Goal: Task Accomplishment & Management: Use online tool/utility

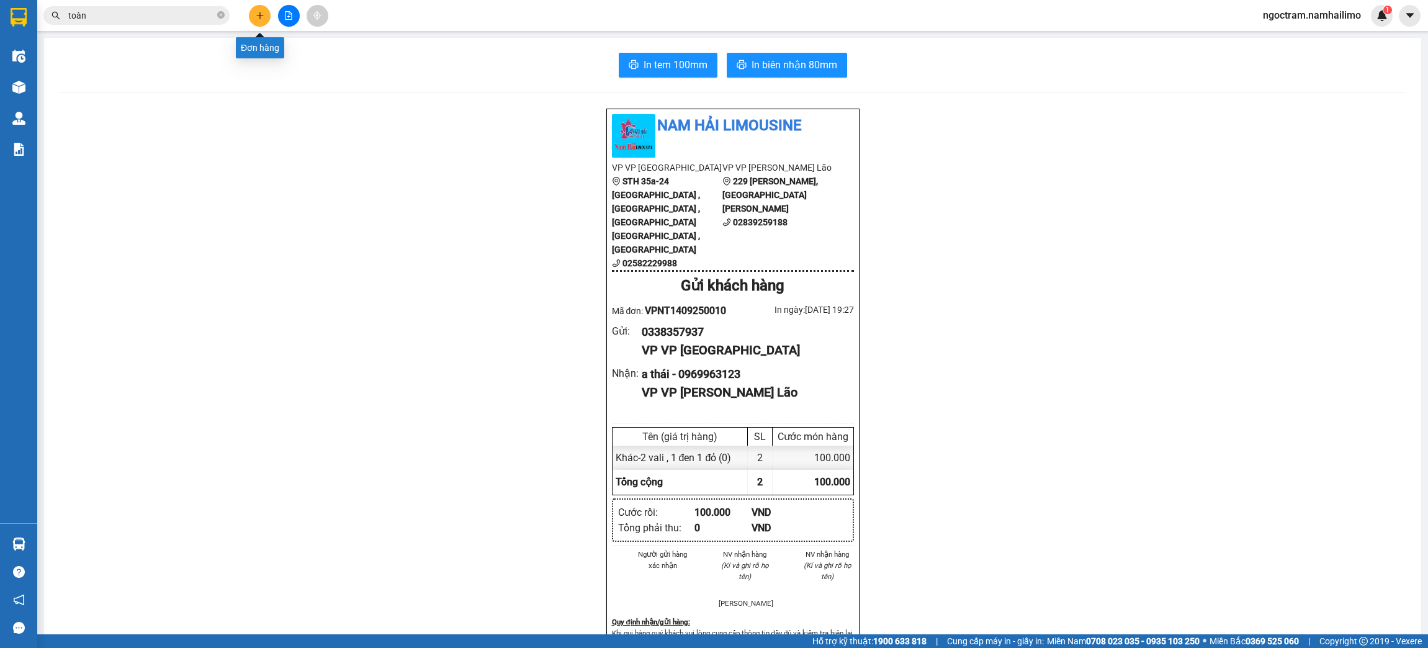
click at [254, 12] on button at bounding box center [260, 16] width 22 height 22
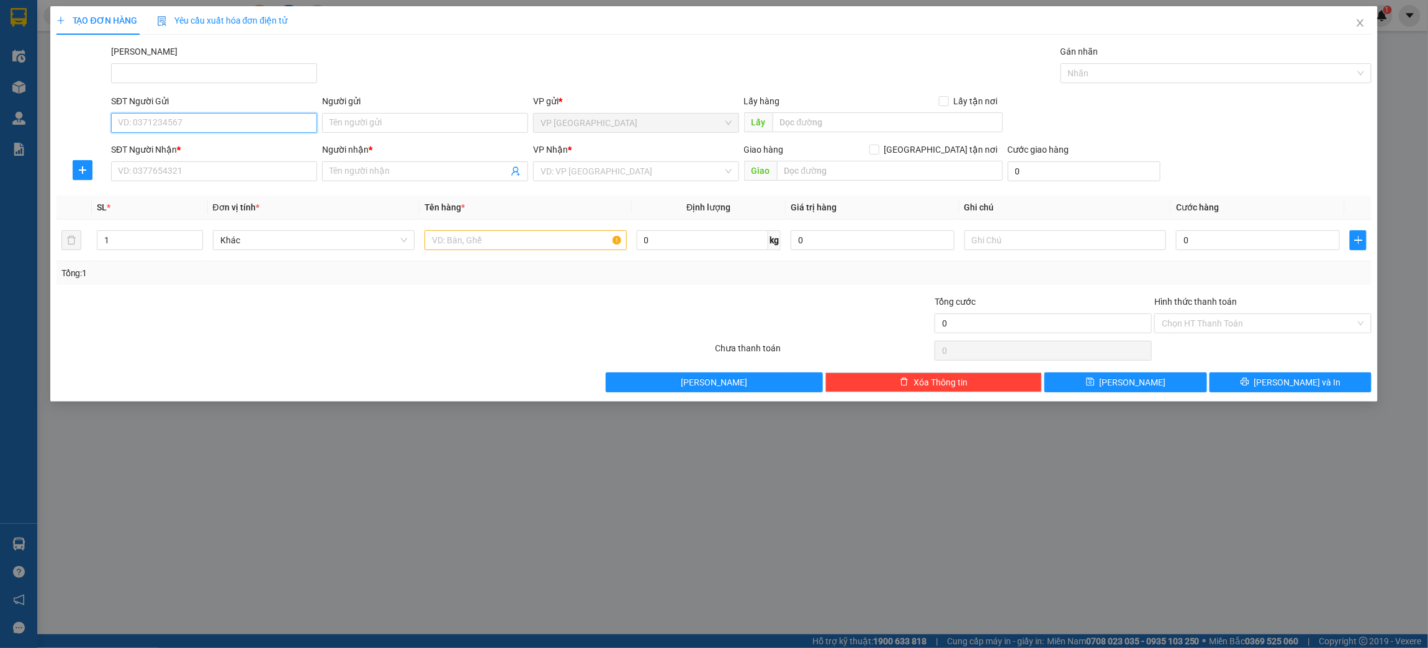
click at [199, 121] on input "SĐT Người Gửi" at bounding box center [214, 123] width 206 height 20
paste input "0777301464"
type input "0777301464"
click at [206, 176] on input "SĐT Người Nhận *" at bounding box center [214, 171] width 206 height 20
paste input "0777301464"
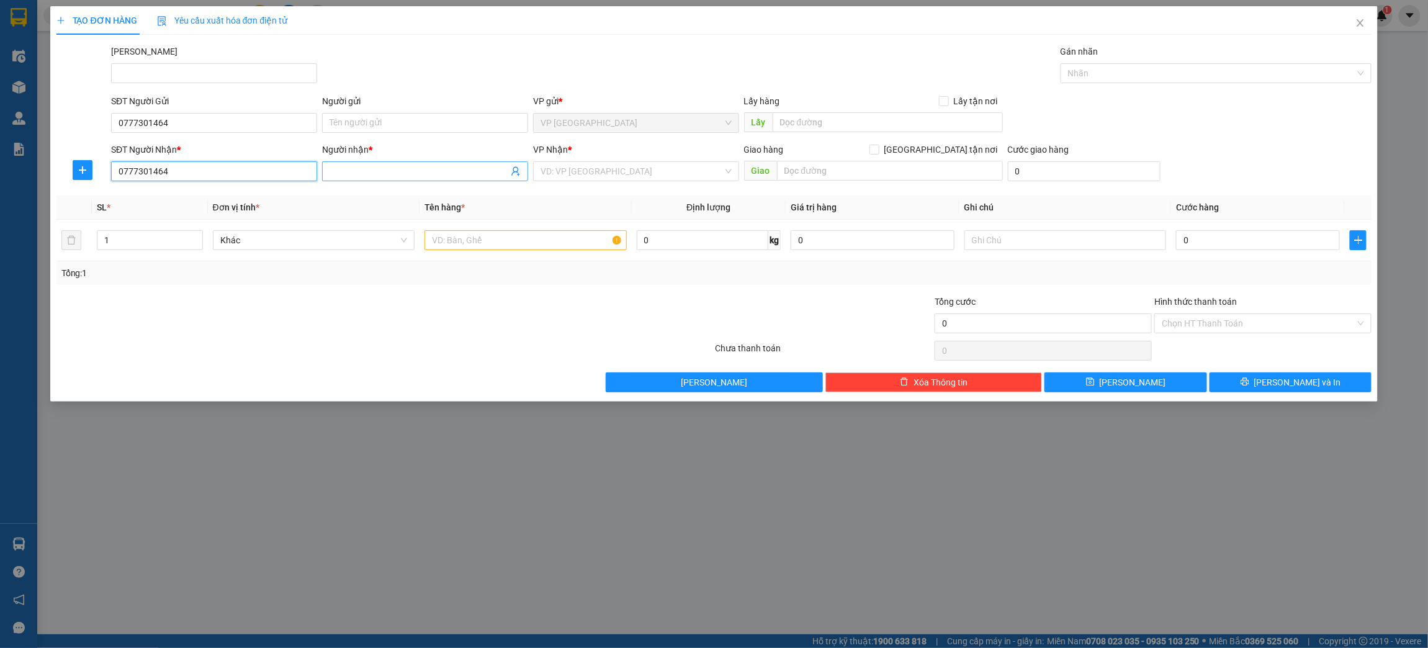
type input "0777301464"
click at [428, 172] on input "Người nhận *" at bounding box center [419, 171] width 179 height 14
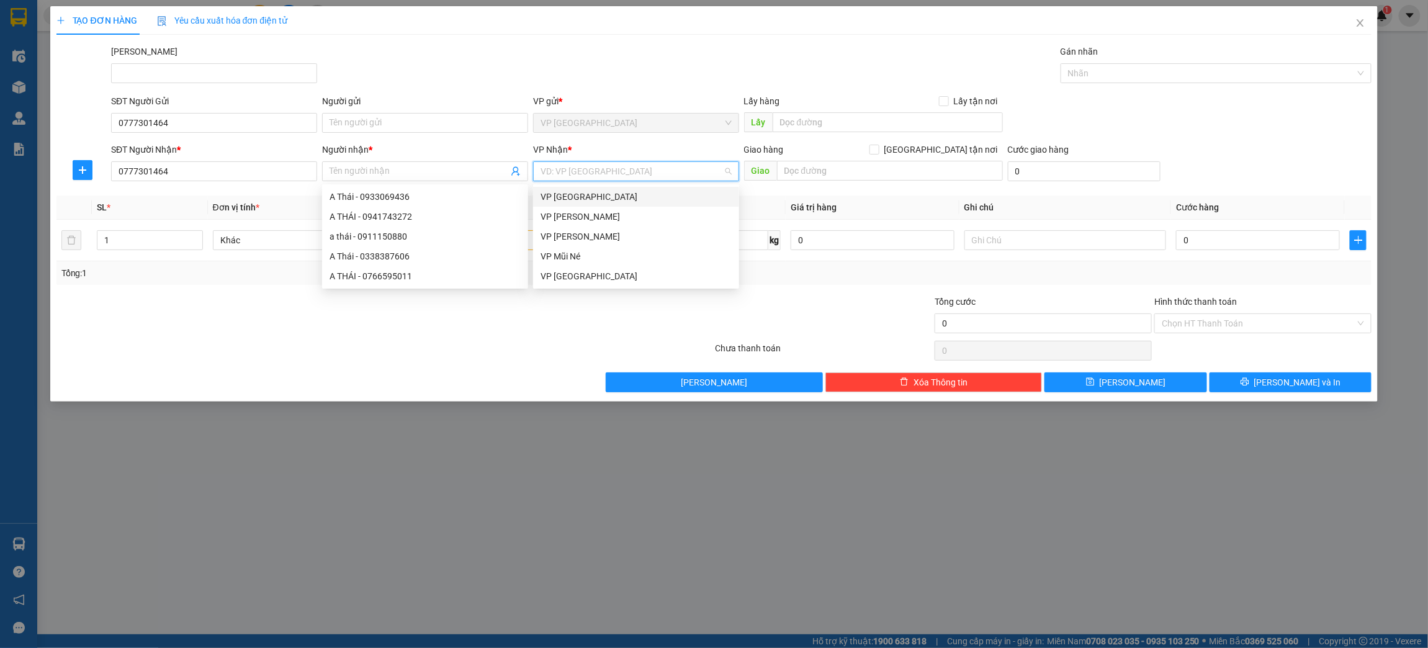
click at [595, 176] on input "search" at bounding box center [632, 171] width 182 height 19
click at [628, 218] on div "VP [PERSON_NAME]" at bounding box center [636, 217] width 191 height 14
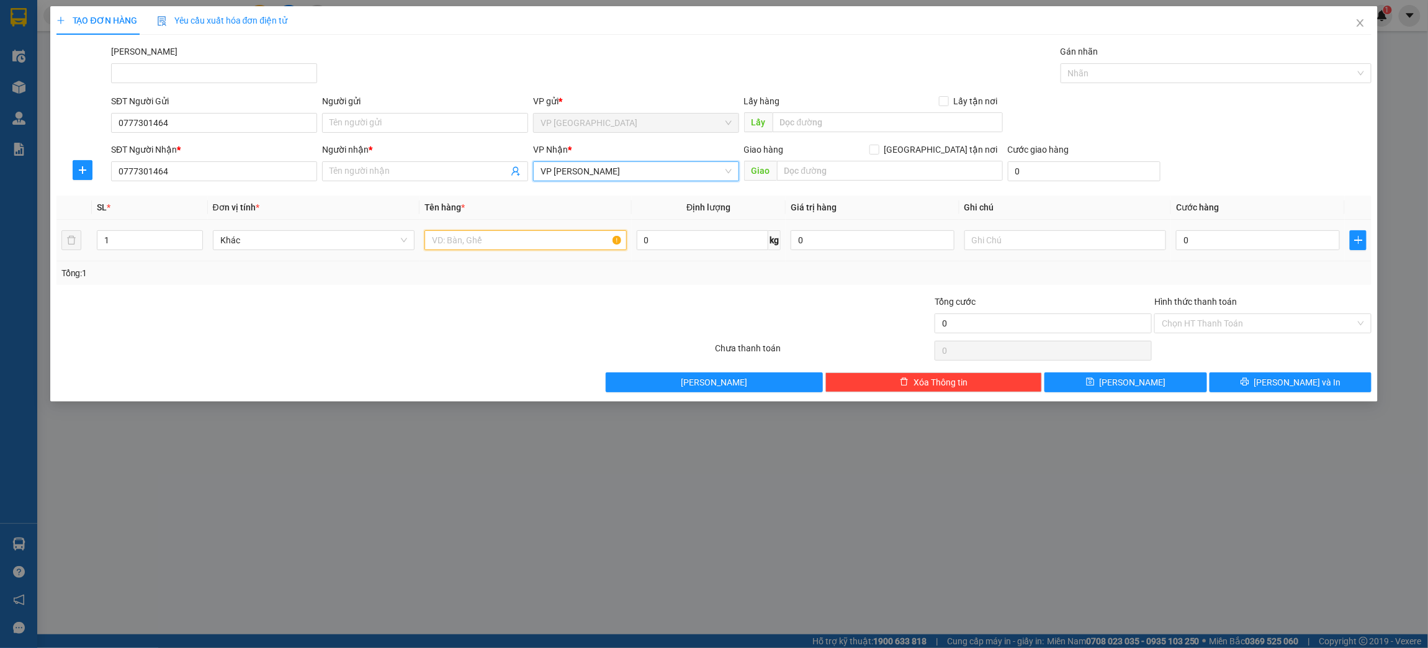
click at [464, 243] on input "text" at bounding box center [526, 240] width 202 height 20
click at [508, 222] on td "1 xe cup tk" at bounding box center [526, 241] width 212 height 42
click at [506, 246] on input "1 xe cup tk" at bounding box center [526, 240] width 202 height 20
type input "1 xe cup tk c4"
click at [1286, 248] on input "0" at bounding box center [1257, 240] width 163 height 20
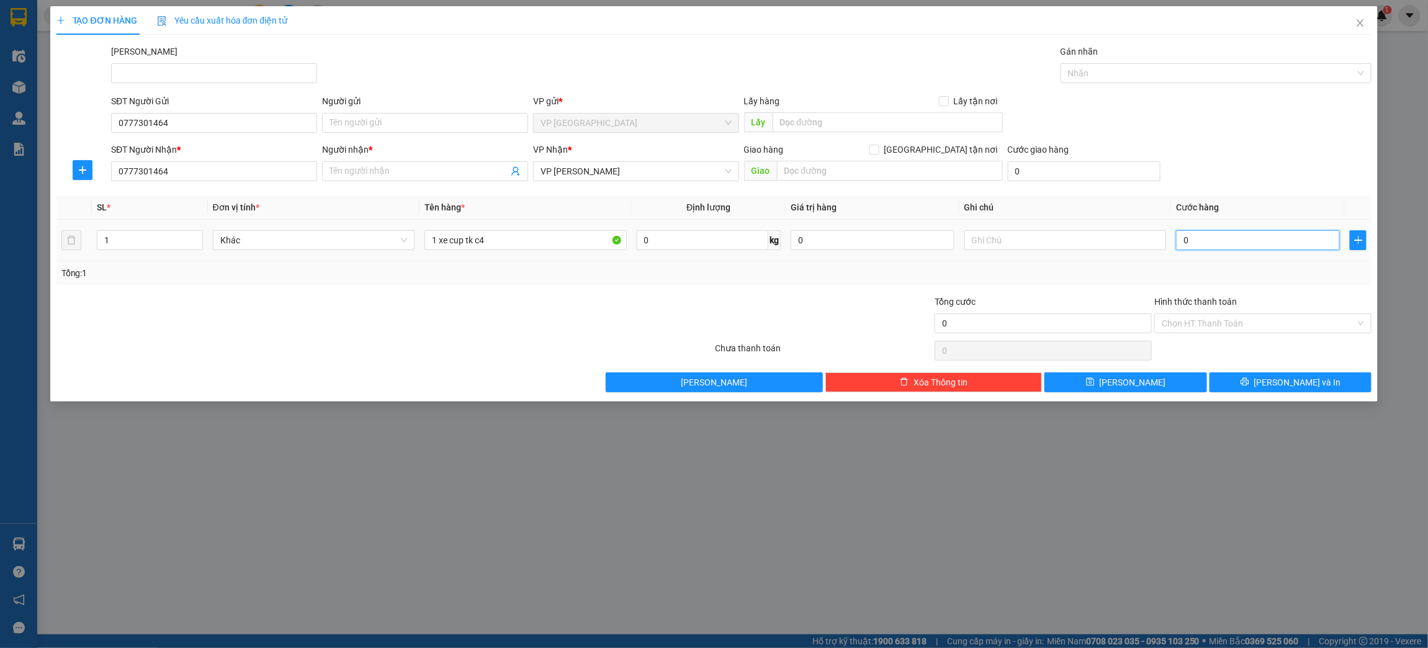
type input "3"
type input "30"
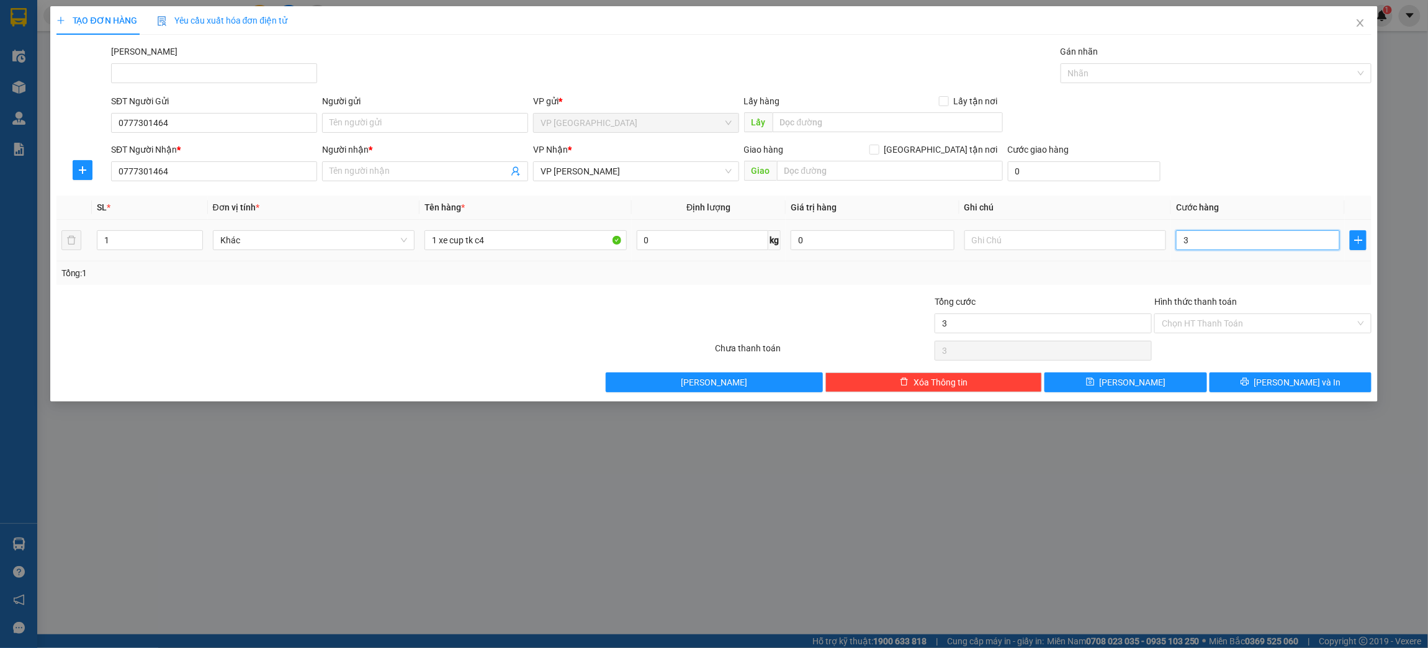
type input "30"
type input "300"
type input "3.000"
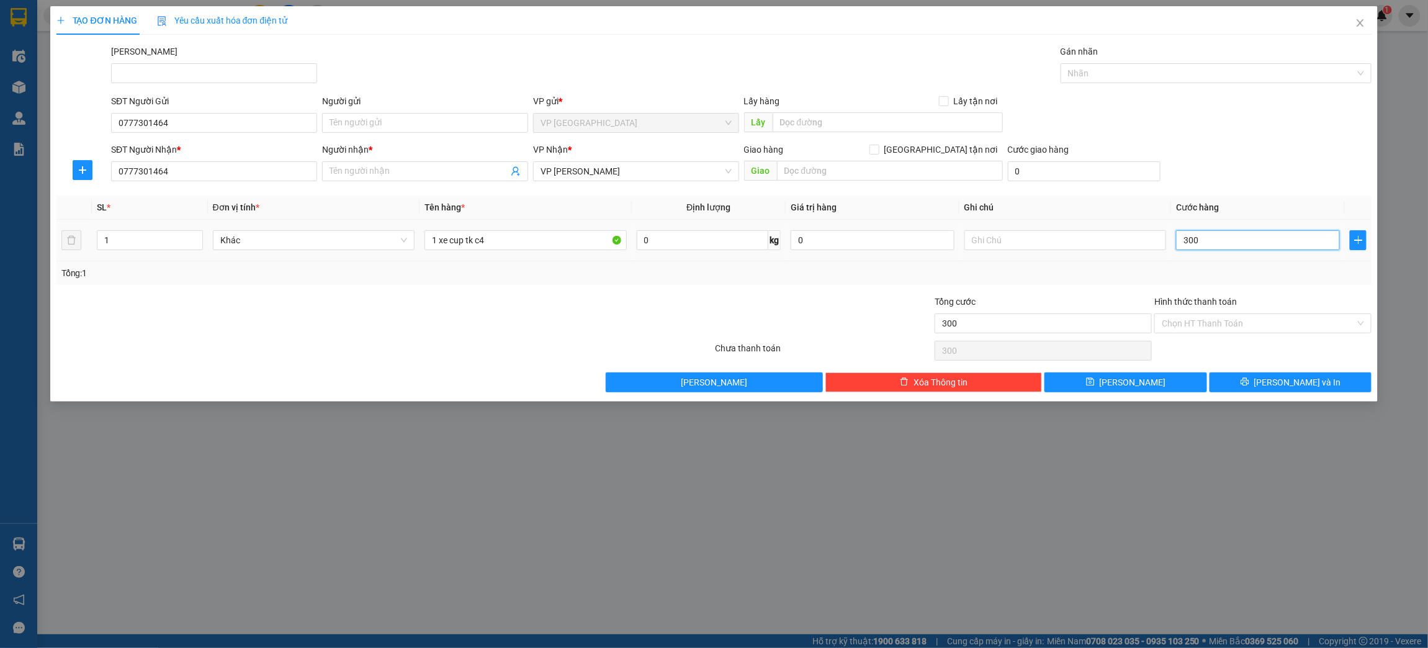
type input "3.000"
type input "30.000"
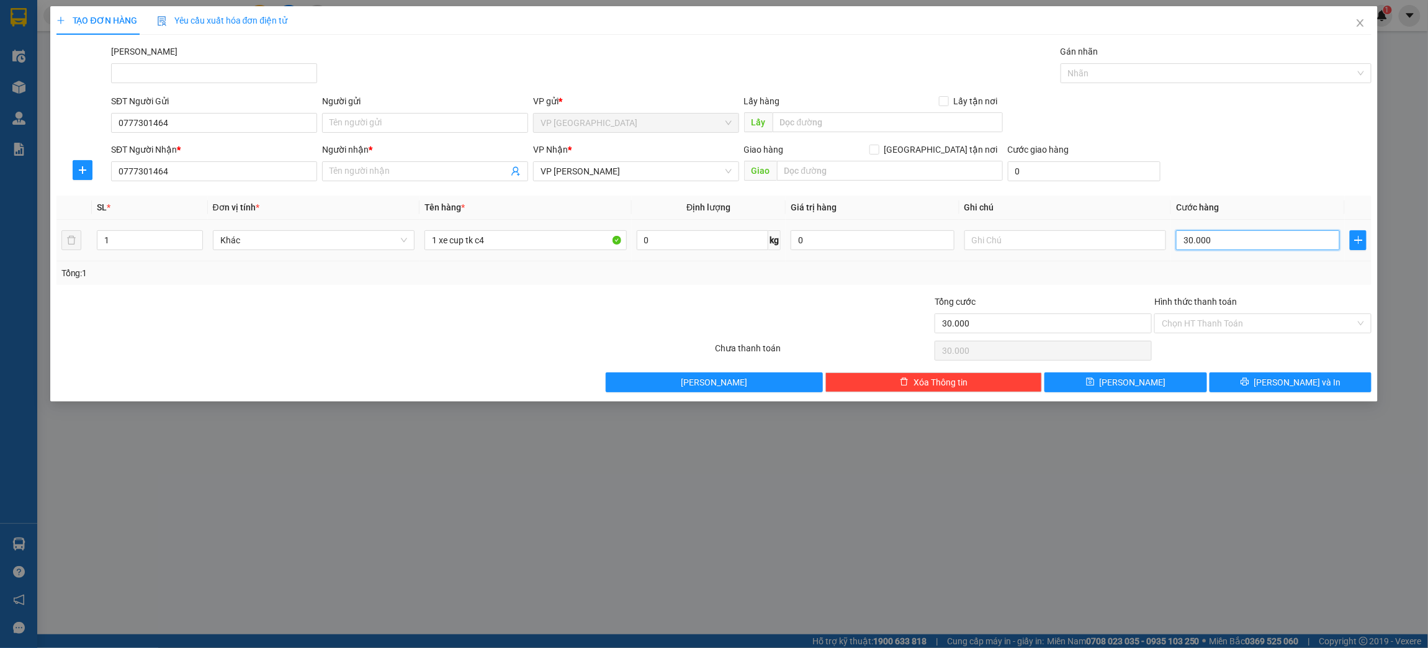
type input "300.000"
click at [1011, 232] on input "text" at bounding box center [1066, 240] width 202 height 20
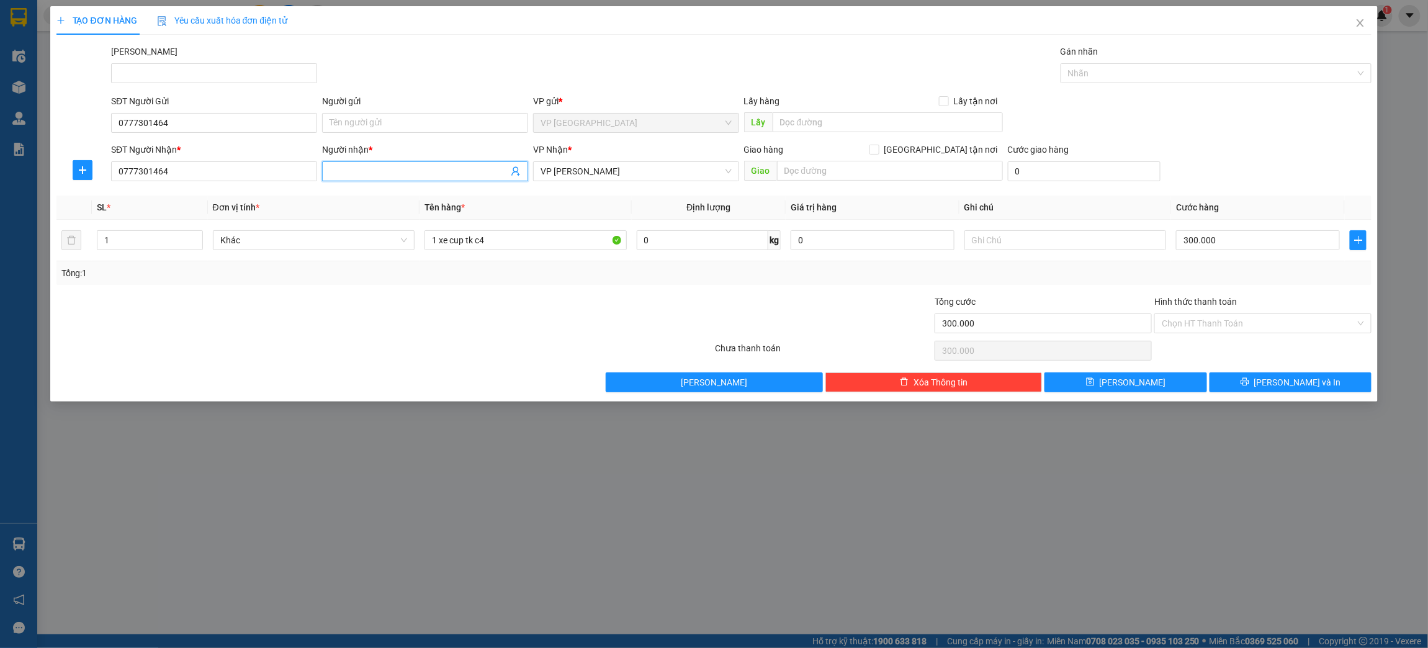
click at [372, 173] on input "Người nhận *" at bounding box center [419, 171] width 179 height 14
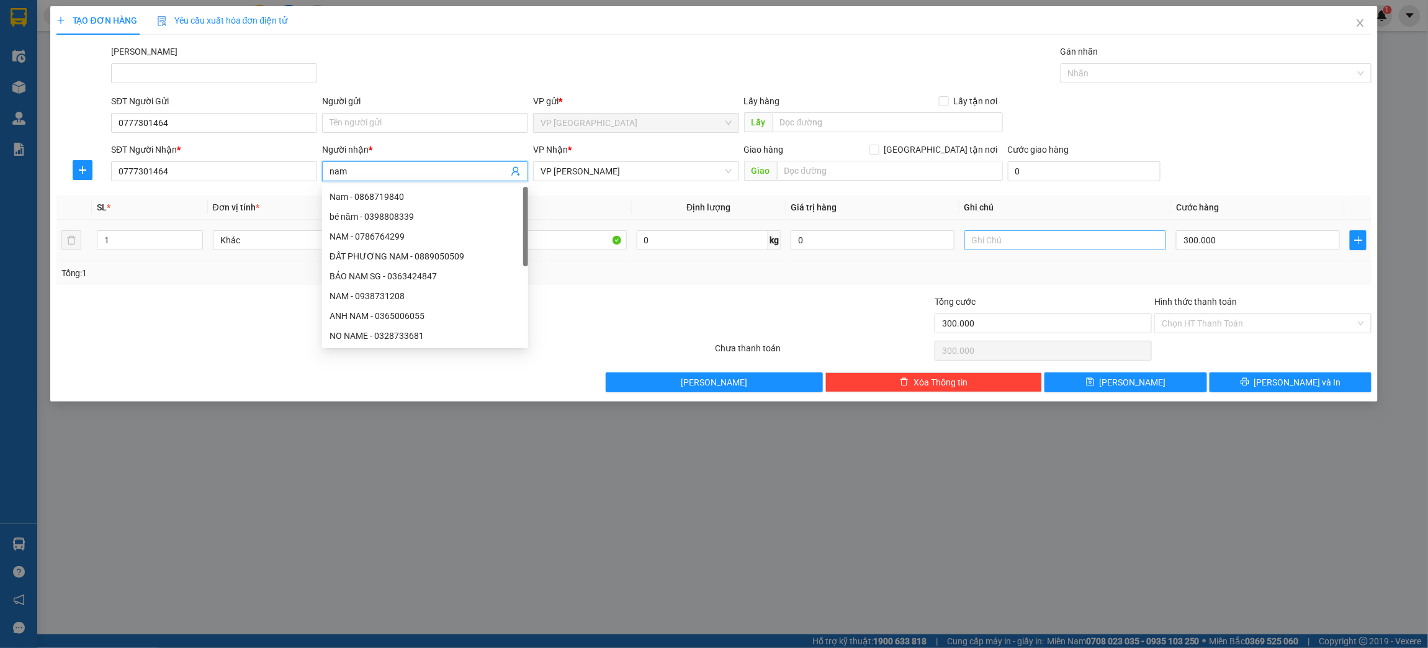
type input "nam"
click at [1055, 236] on input "text" at bounding box center [1066, 240] width 202 height 20
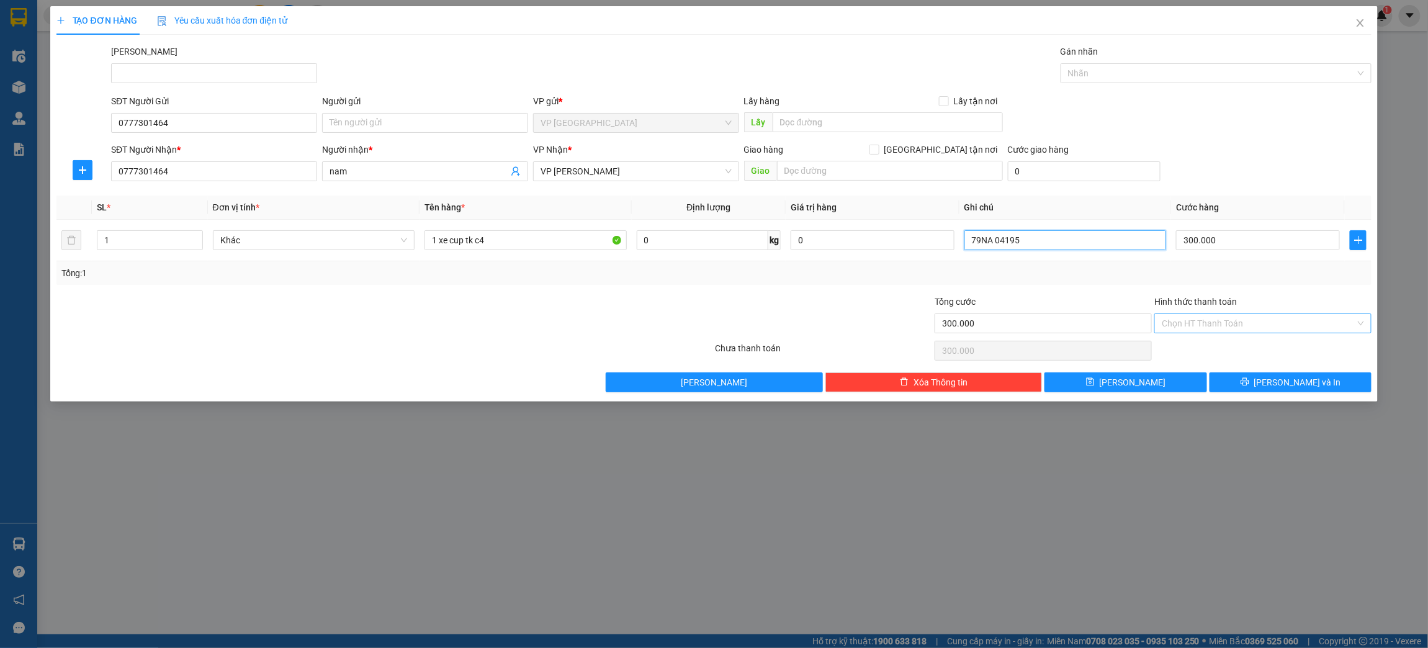
type input "79NA 04195"
click at [1277, 324] on input "Hình thức thanh toán" at bounding box center [1259, 323] width 194 height 19
click at [1273, 343] on div "Tại văn phòng" at bounding box center [1264, 349] width 202 height 14
type input "0"
click at [1280, 380] on span "[PERSON_NAME] và In" at bounding box center [1297, 383] width 87 height 14
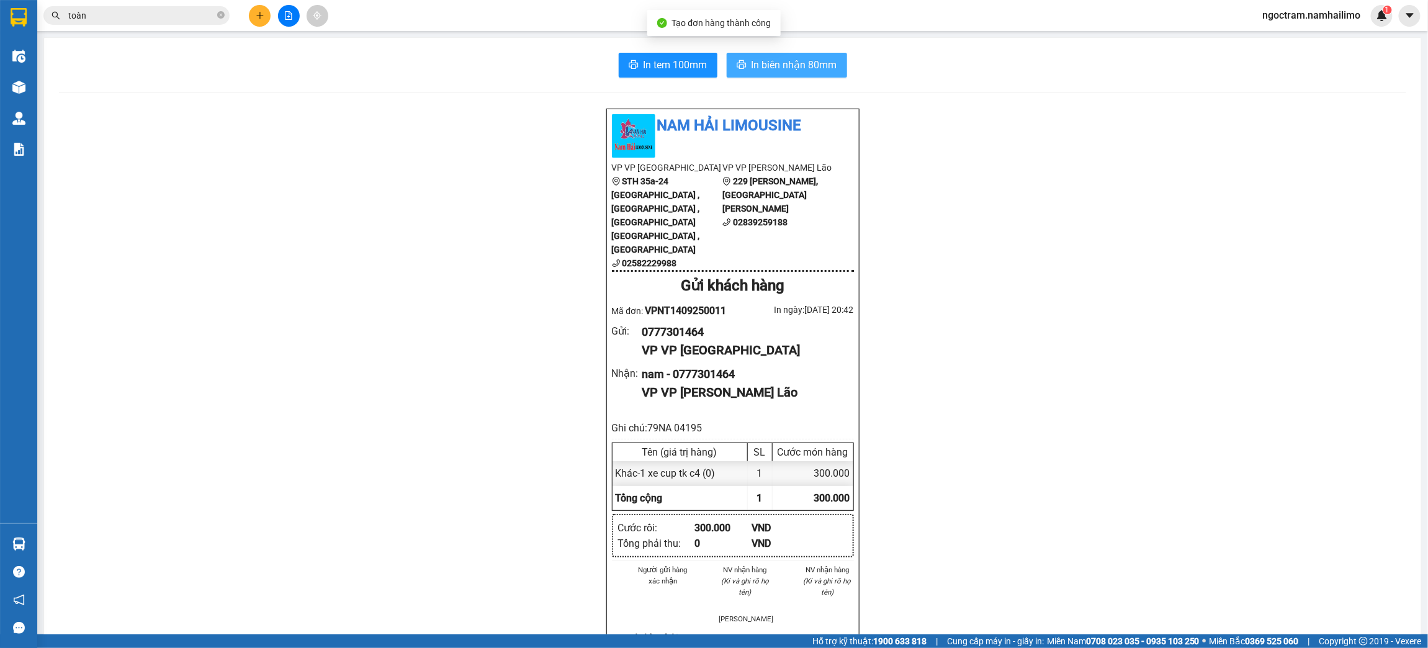
click at [804, 56] on button "In biên nhận 80mm" at bounding box center [787, 65] width 120 height 25
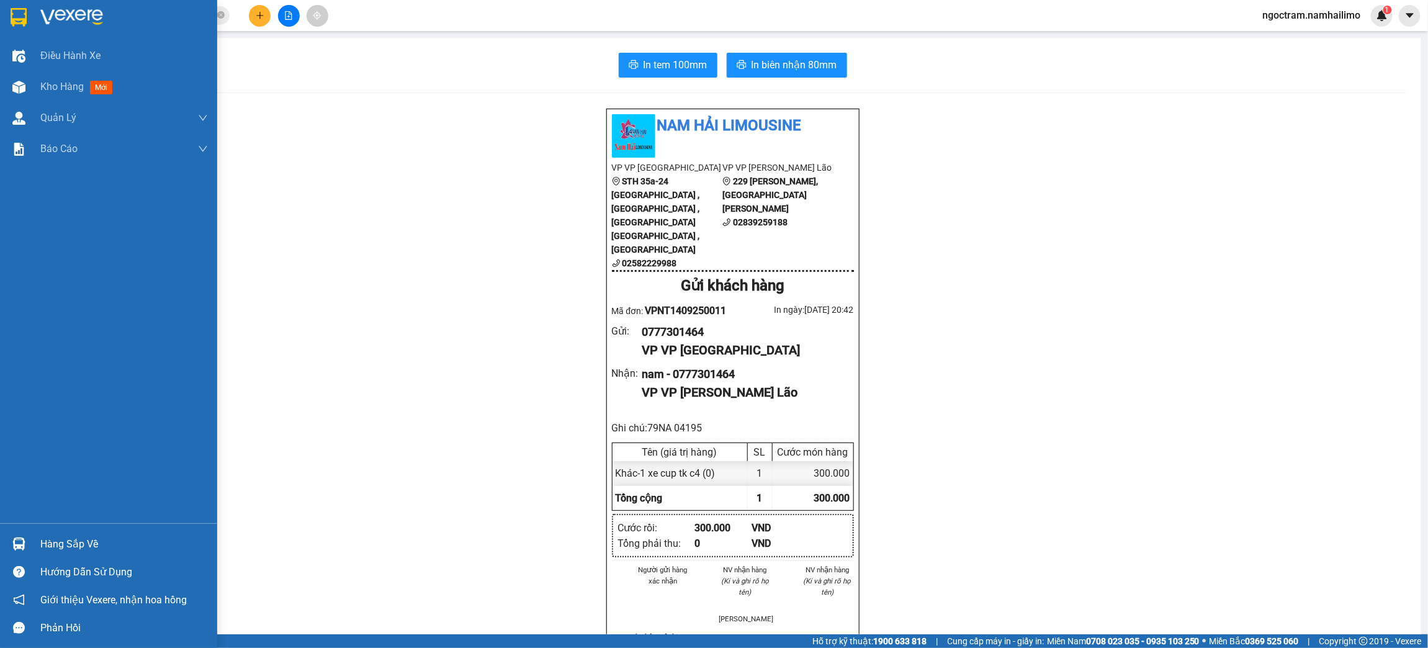
click at [22, 22] on img at bounding box center [19, 17] width 16 height 19
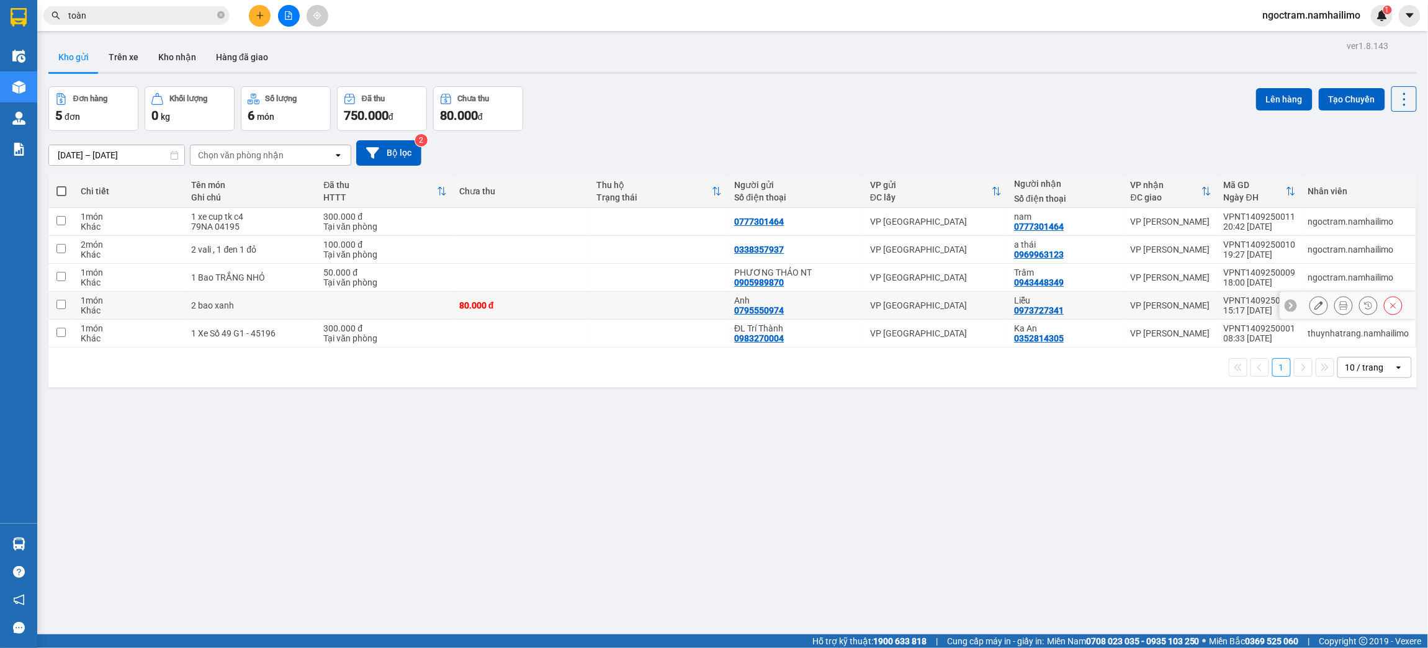
click at [61, 305] on input "checkbox" at bounding box center [60, 304] width 9 height 9
checkbox input "true"
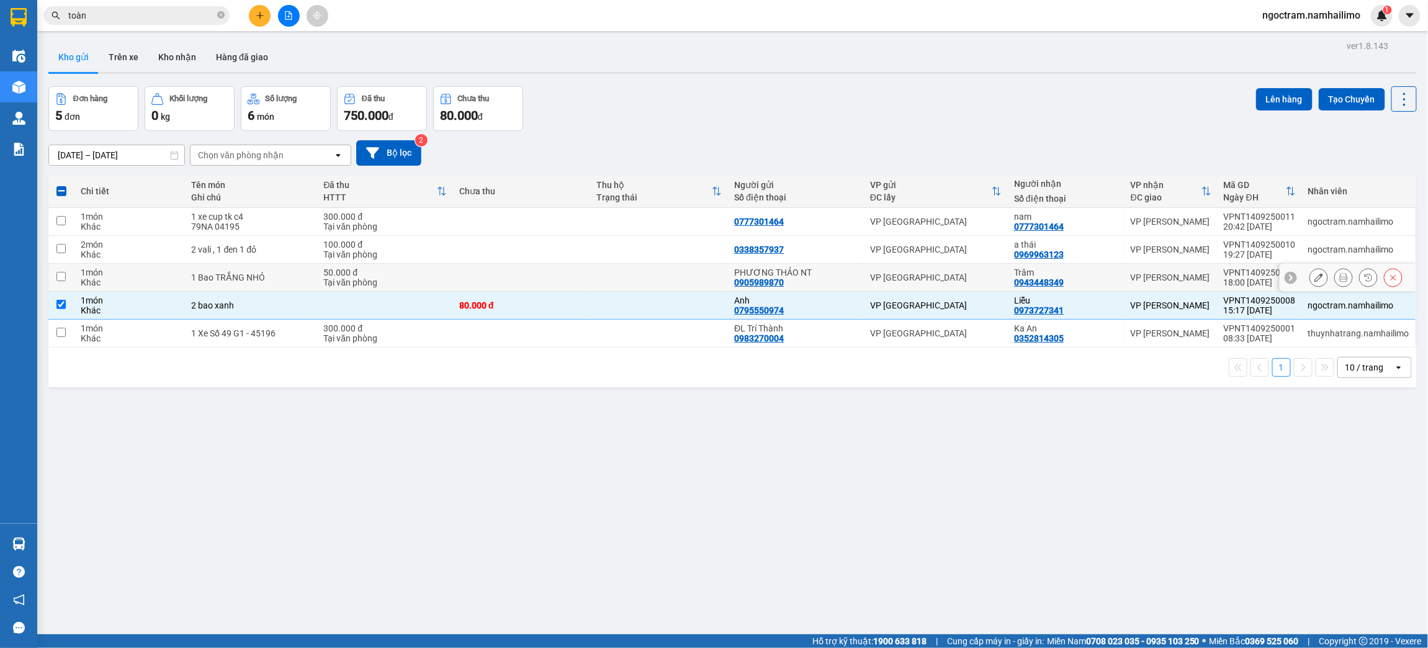
click at [58, 282] on td at bounding box center [61, 278] width 26 height 28
checkbox input "true"
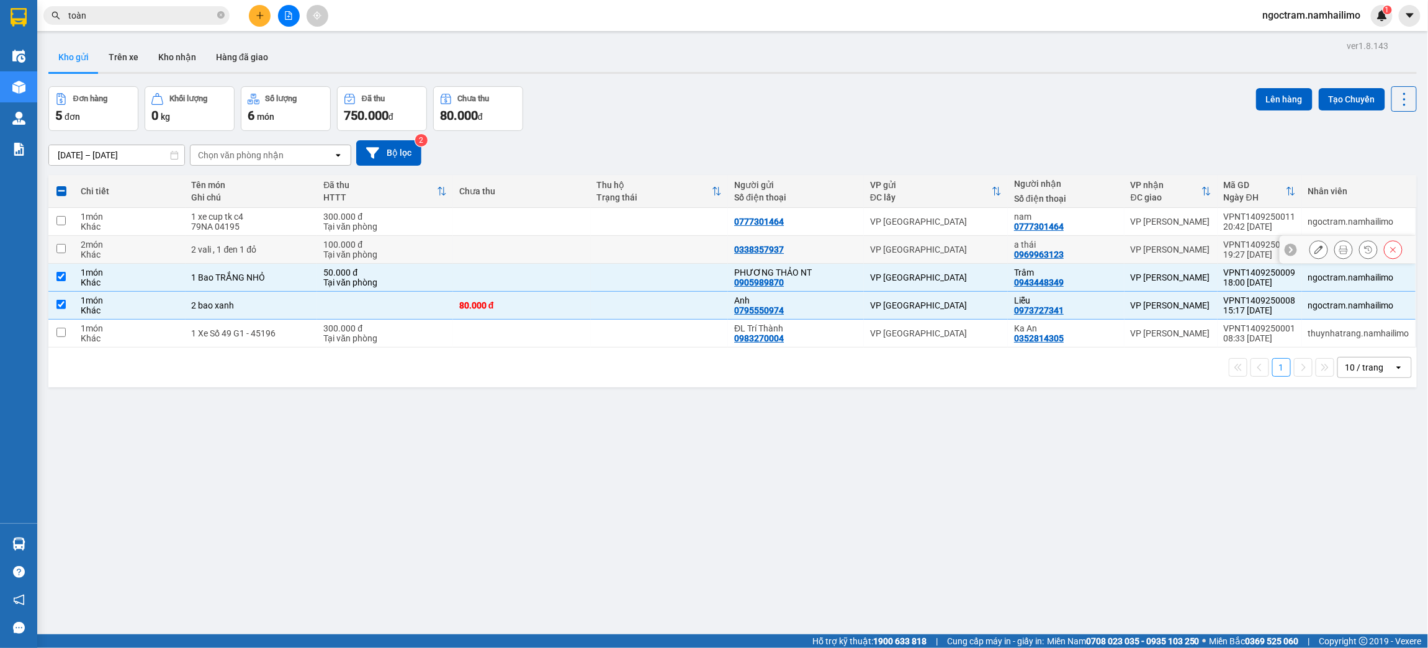
click at [68, 249] on td at bounding box center [61, 250] width 26 height 28
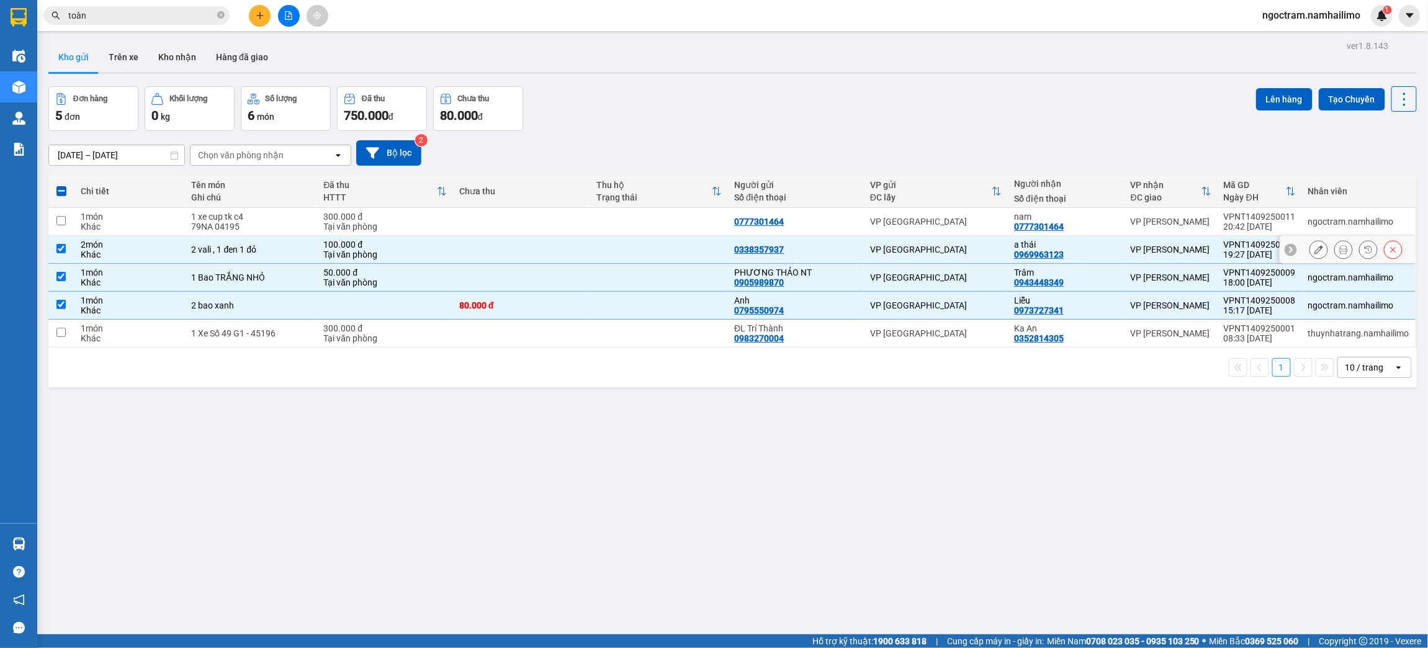
click at [68, 249] on td at bounding box center [61, 250] width 26 height 28
checkbox input "false"
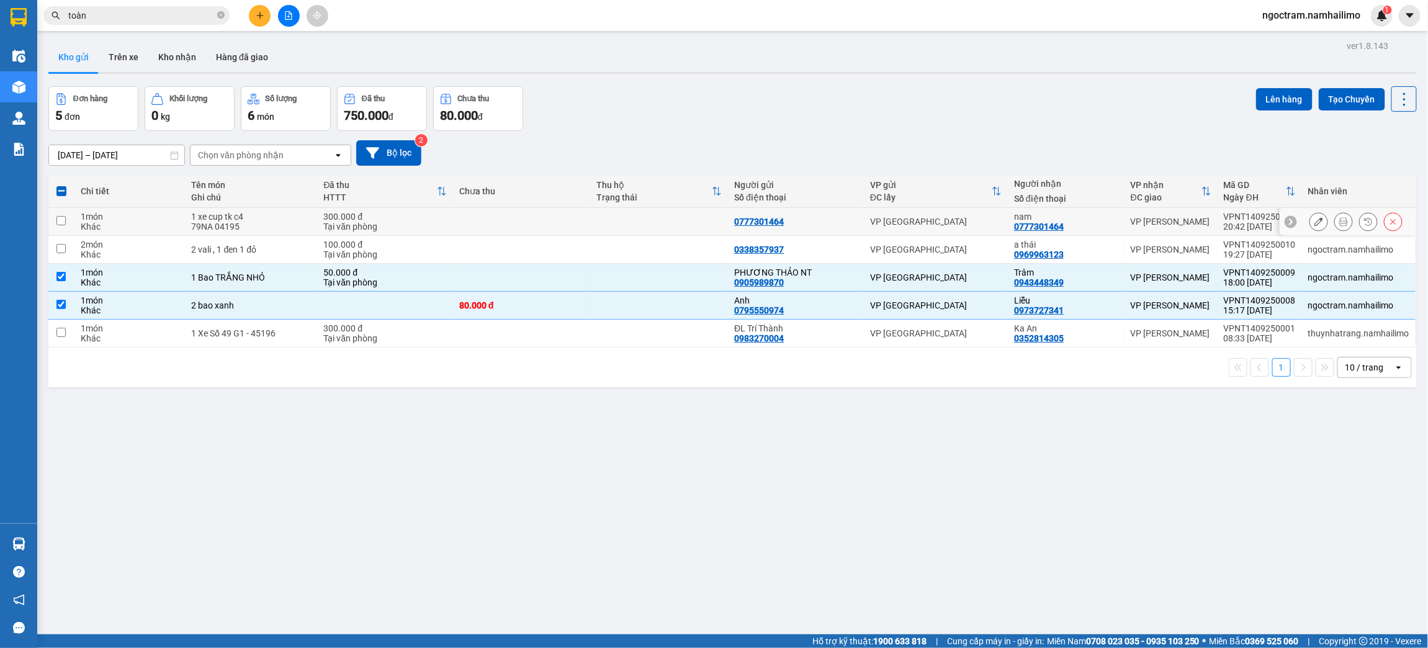
click at [62, 223] on input "checkbox" at bounding box center [60, 220] width 9 height 9
checkbox input "true"
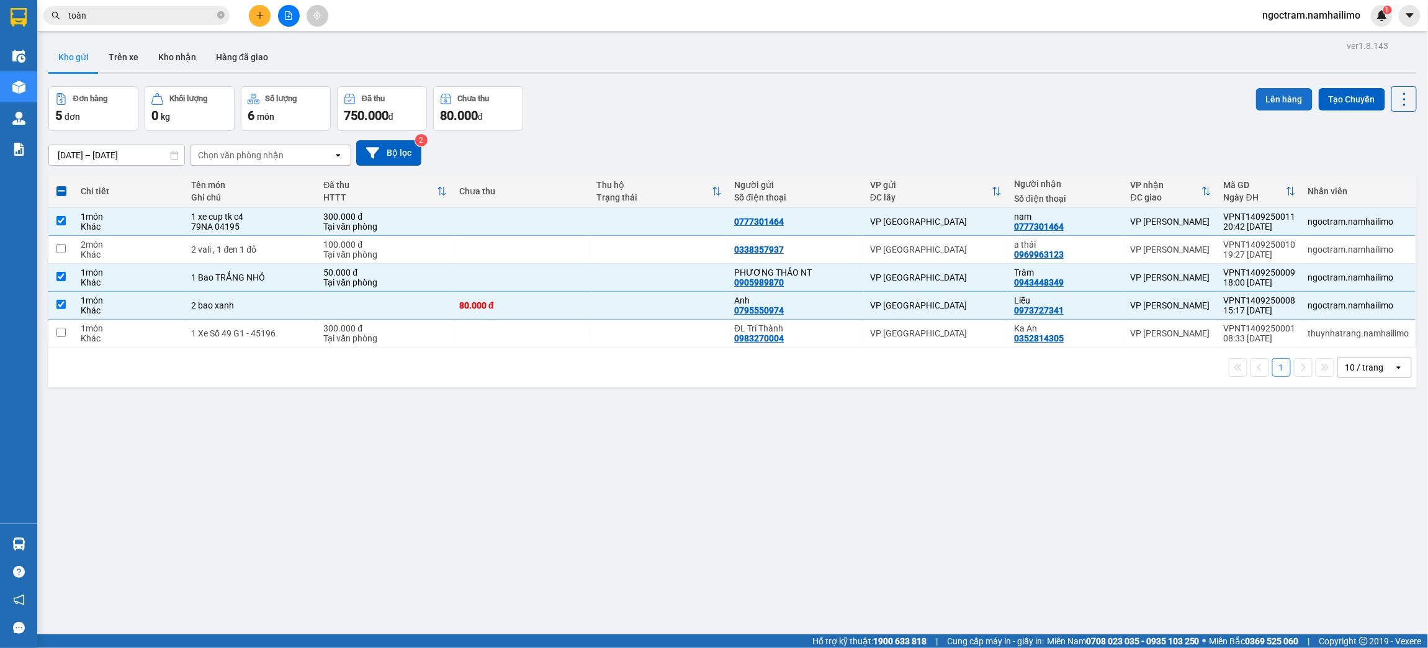
click at [1283, 98] on button "Lên hàng" at bounding box center [1284, 99] width 56 height 22
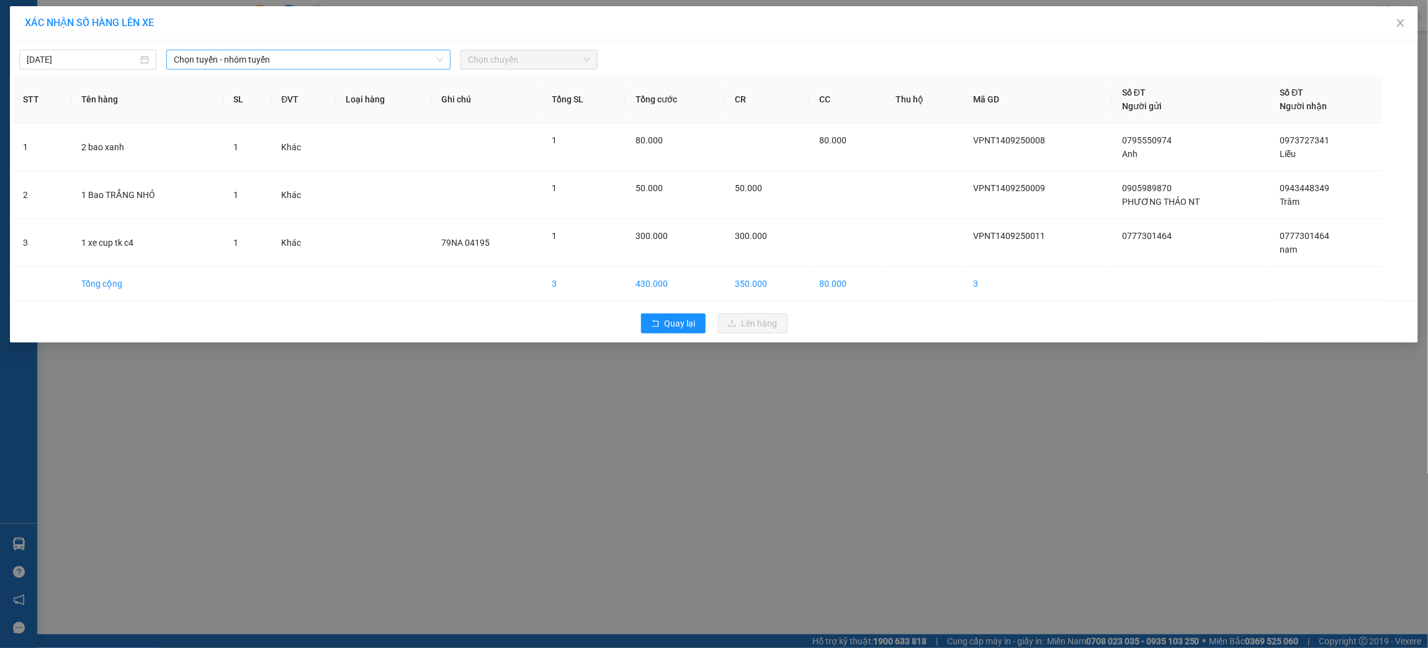
click at [251, 65] on span "Chọn tuyến - nhóm tuyến" at bounding box center [308, 59] width 269 height 19
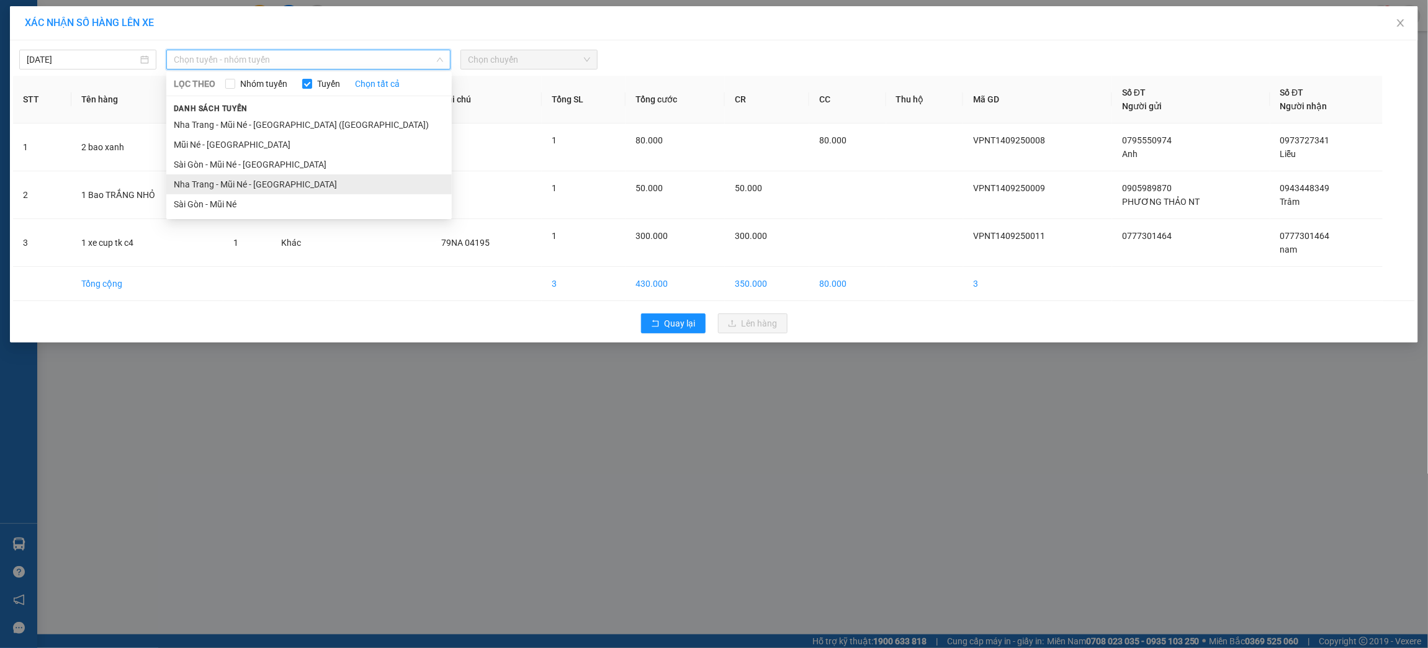
click at [264, 179] on li "Nha Trang - Mũi Né - [GEOGRAPHIC_DATA]" at bounding box center [309, 184] width 286 height 20
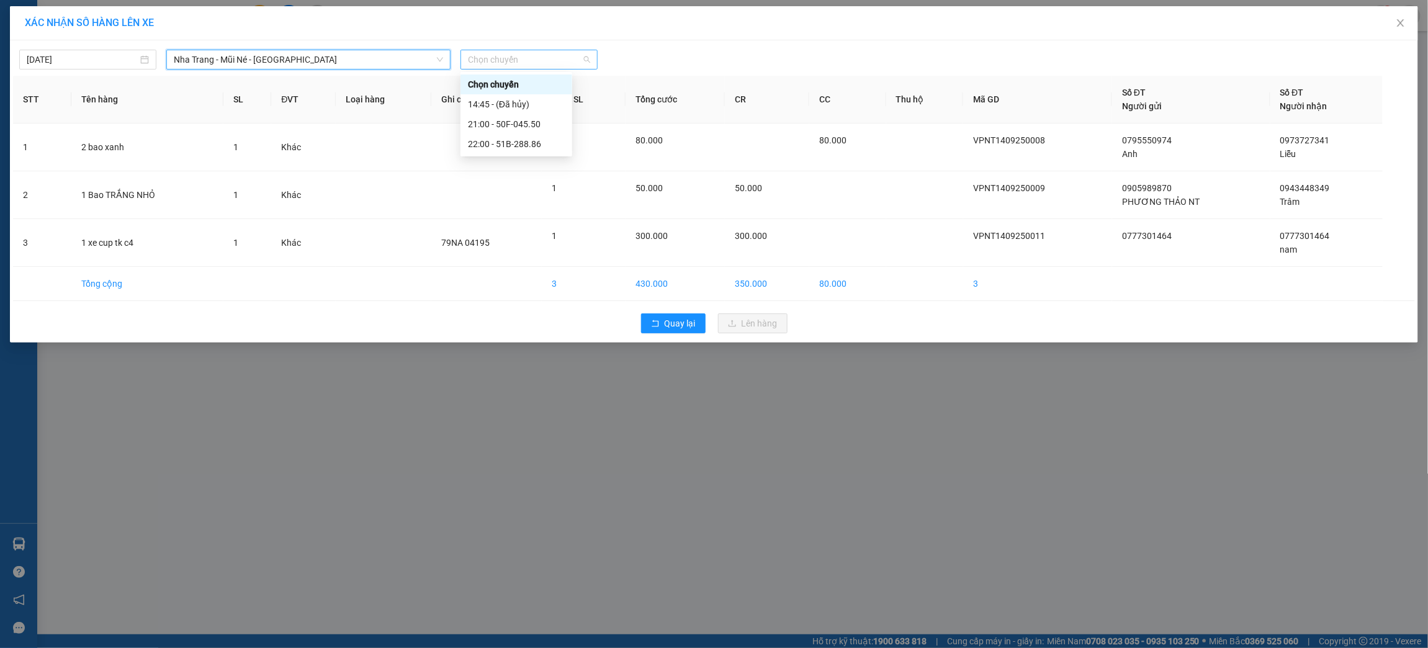
click at [560, 55] on span "Chọn chuyến" at bounding box center [529, 59] width 122 height 19
click at [549, 127] on div "21:00 - 50F-045.50" at bounding box center [516, 124] width 97 height 14
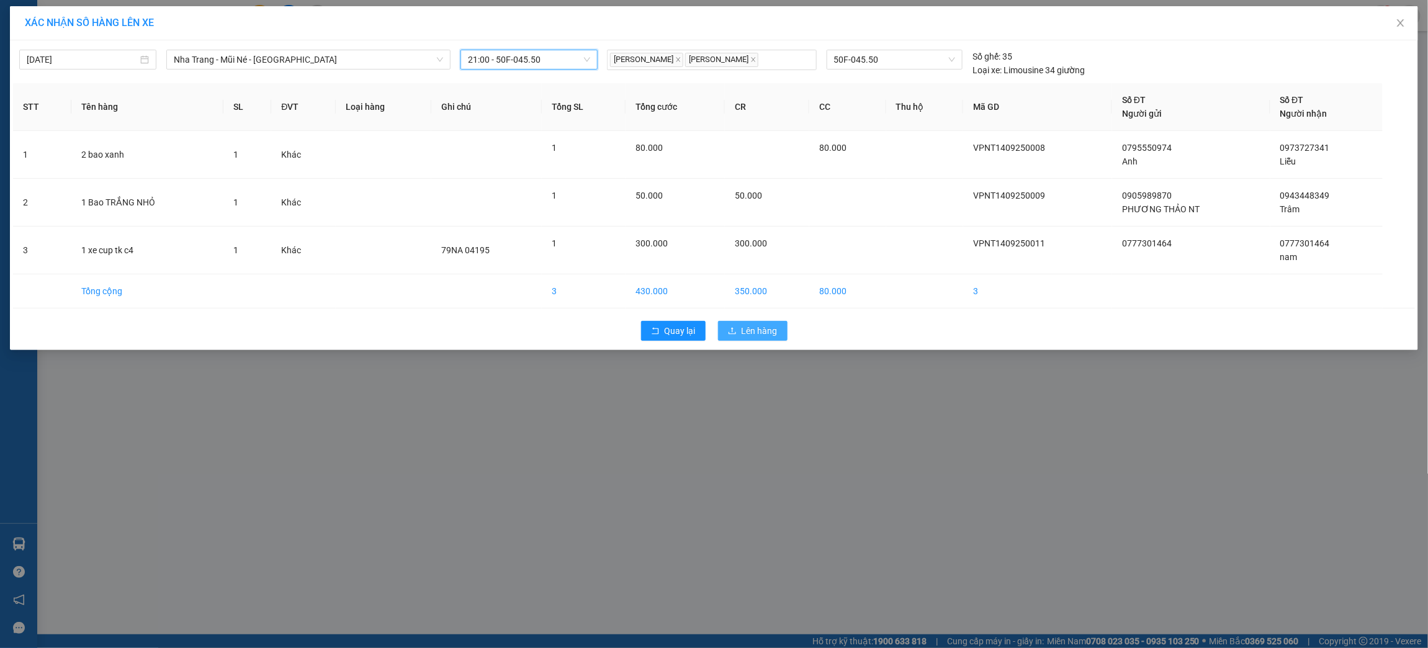
click at [752, 325] on span "Lên hàng" at bounding box center [760, 331] width 36 height 14
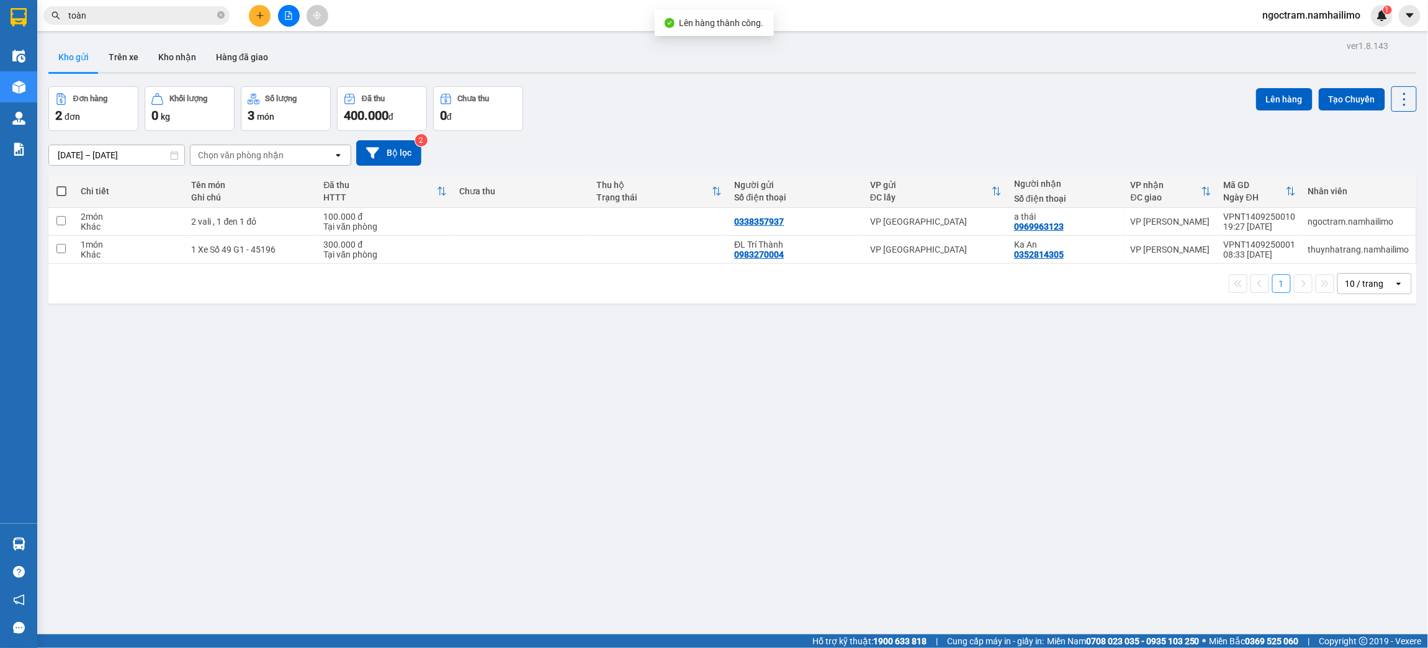
click at [61, 186] on span at bounding box center [61, 191] width 10 height 10
click at [61, 185] on input "checkbox" at bounding box center [61, 185] width 0 height 0
checkbox input "true"
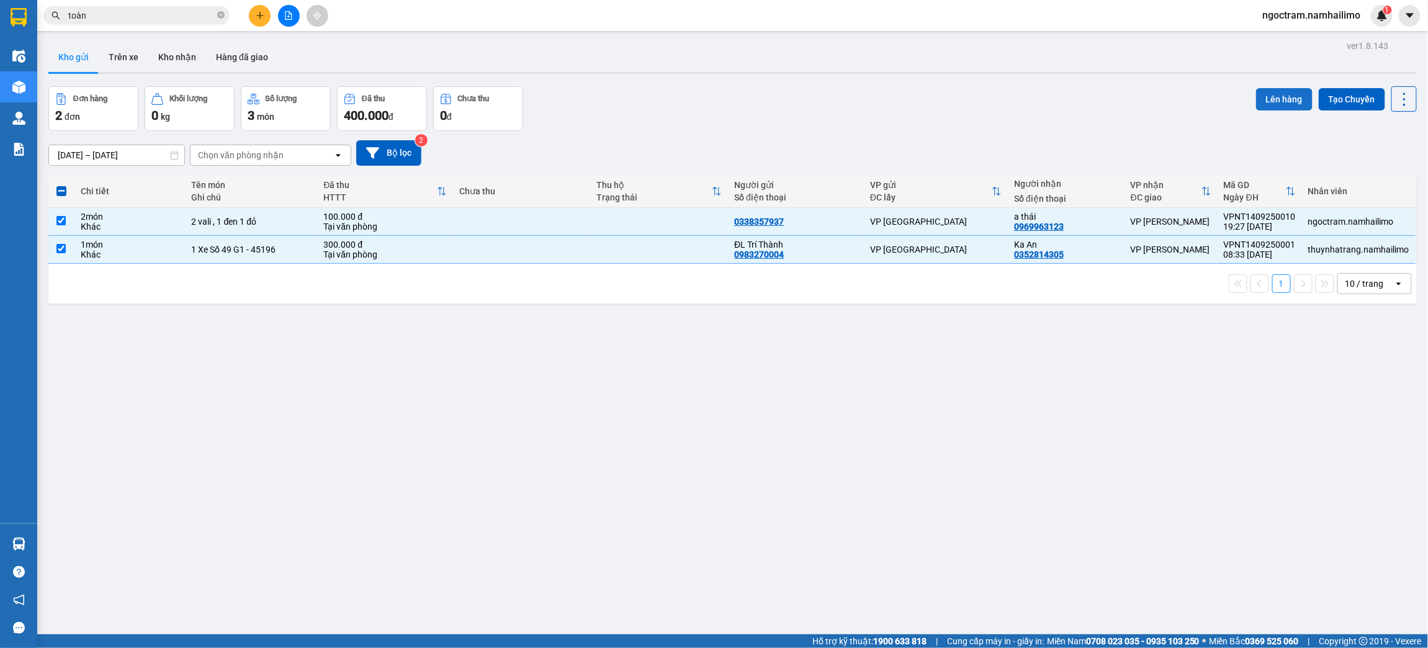
click at [1298, 97] on button "Lên hàng" at bounding box center [1284, 99] width 56 height 22
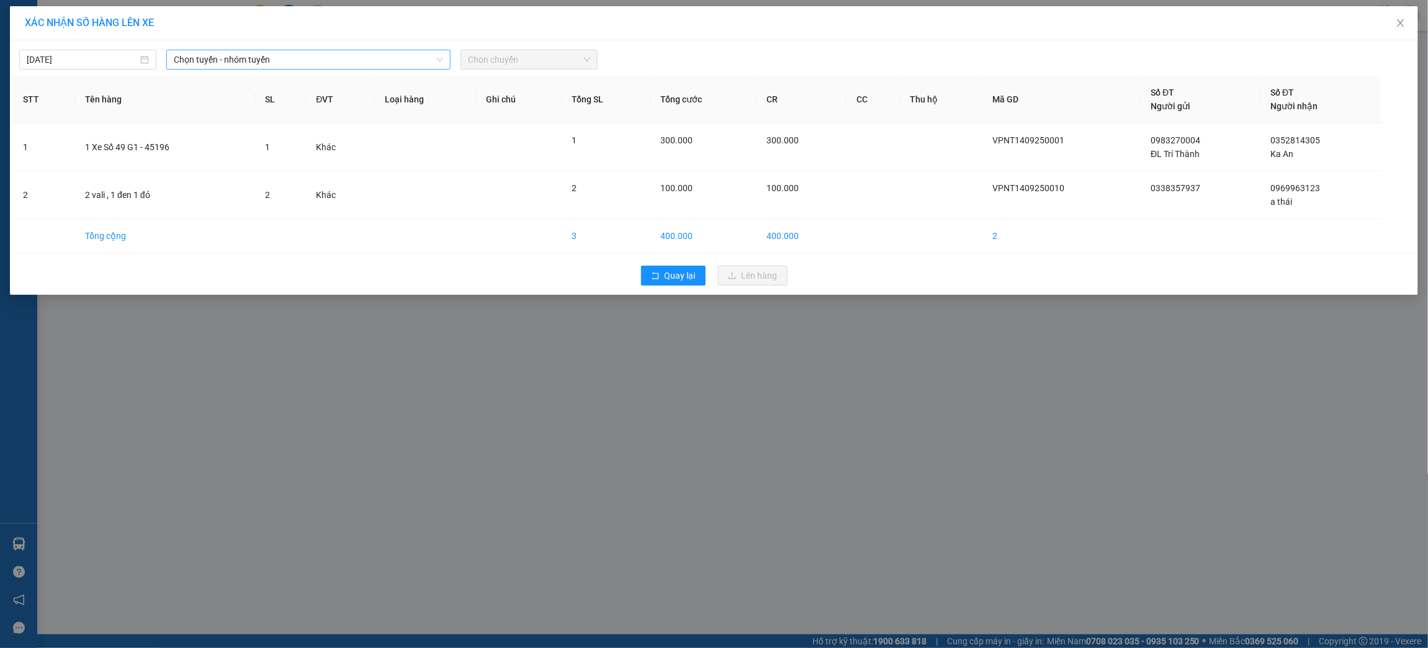
click at [299, 68] on span "Chọn tuyến - nhóm tuyến" at bounding box center [308, 59] width 269 height 19
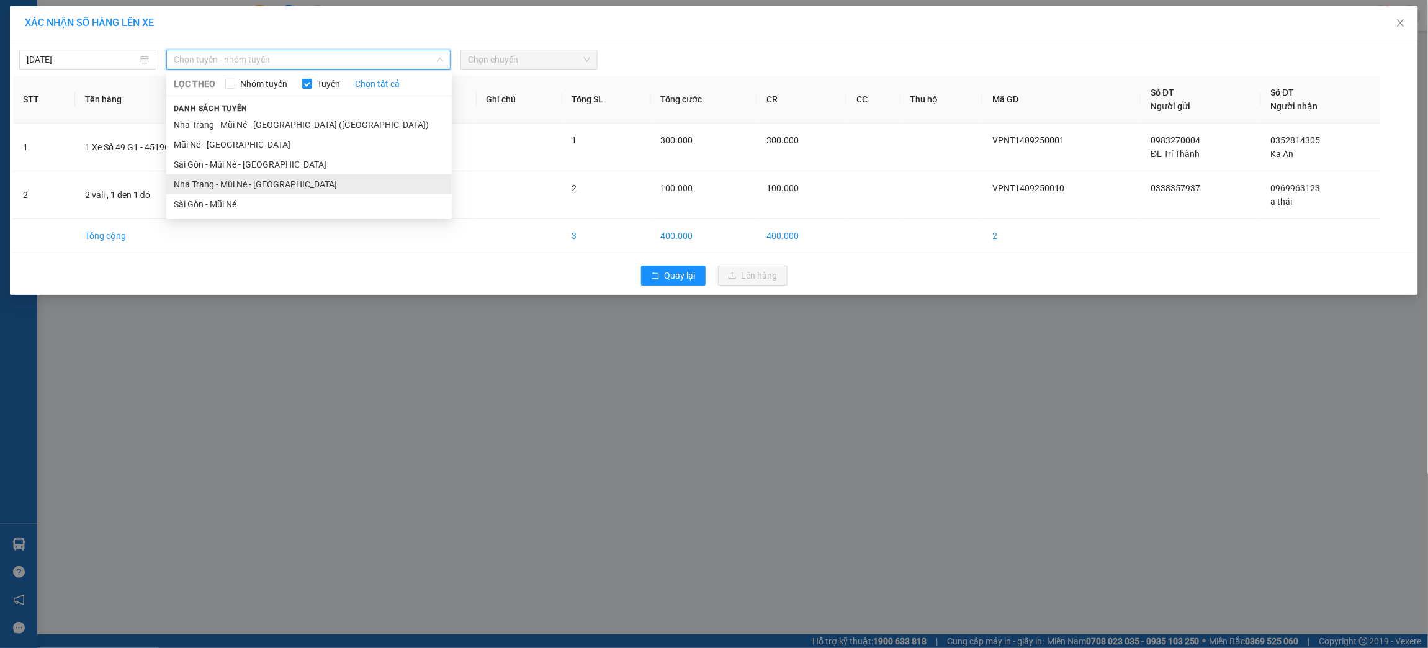
click at [293, 175] on li "Nha Trang - Mũi Né - [GEOGRAPHIC_DATA]" at bounding box center [309, 184] width 286 height 20
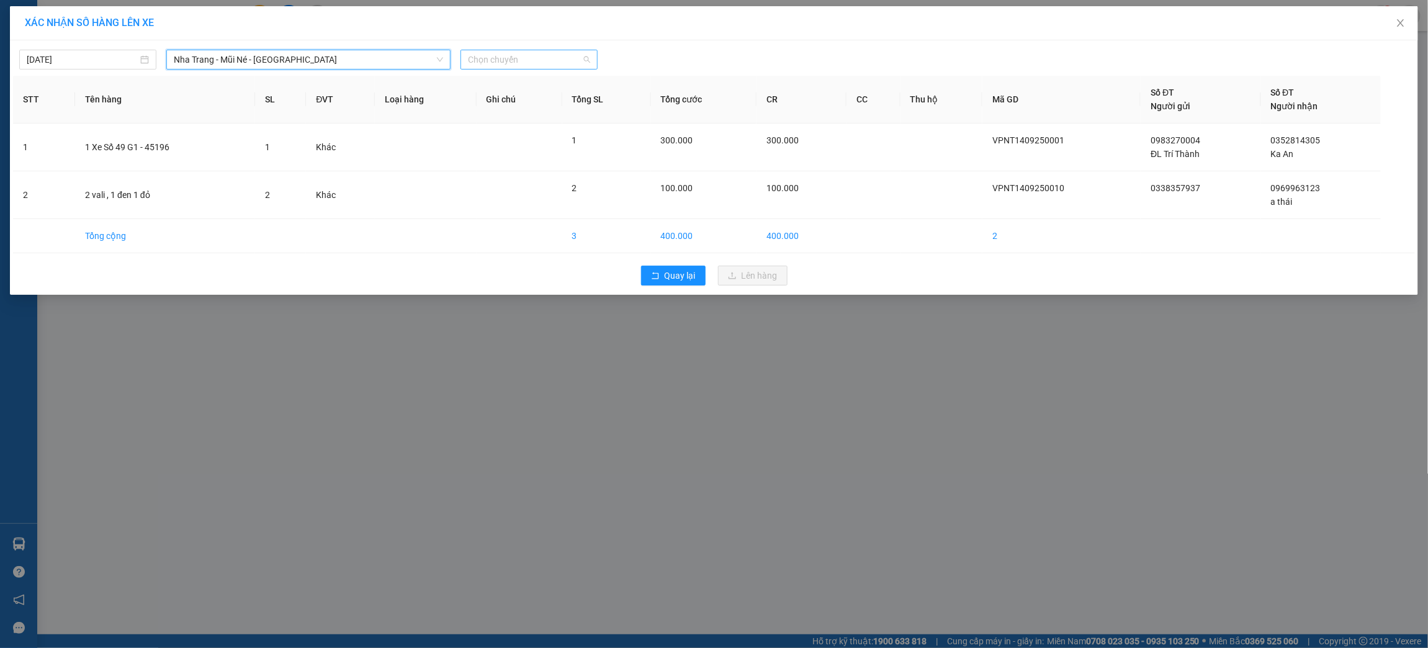
click at [549, 58] on span "Chọn chuyến" at bounding box center [529, 59] width 122 height 19
click at [535, 138] on div "22:00 - 51B-288.86" at bounding box center [516, 144] width 97 height 14
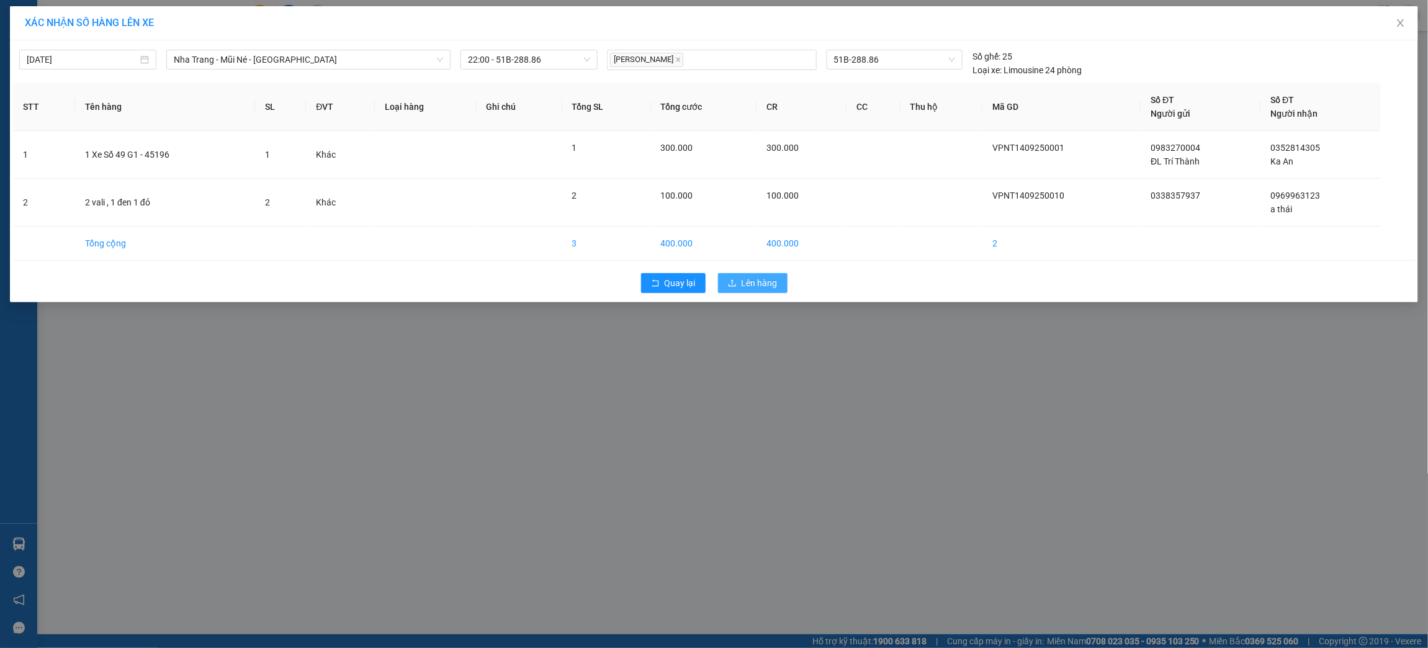
click at [758, 279] on span "Lên hàng" at bounding box center [760, 283] width 36 height 14
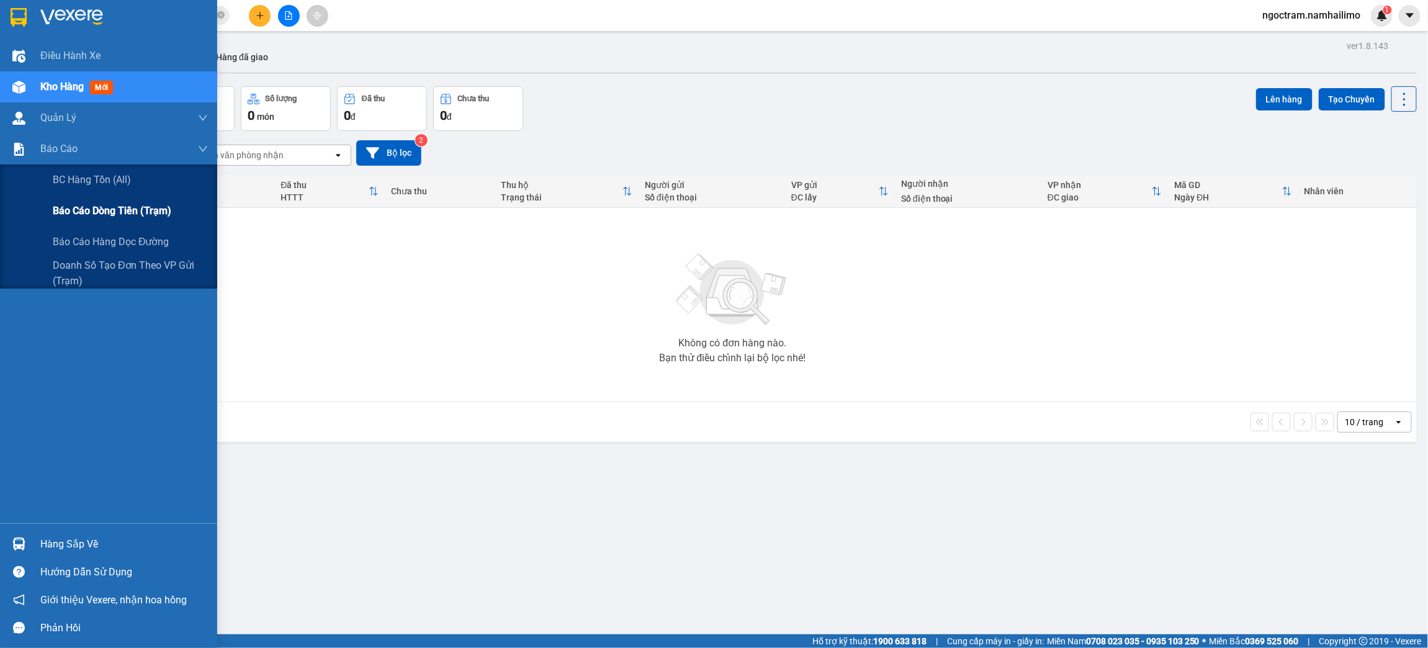
click at [106, 210] on span "Báo cáo dòng tiền (trạm)" at bounding box center [112, 211] width 119 height 16
